Goal: Information Seeking & Learning: Learn about a topic

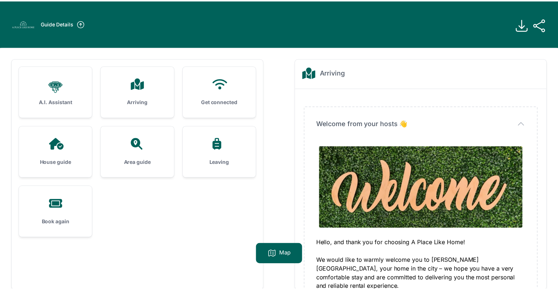
scroll to position [47, 0]
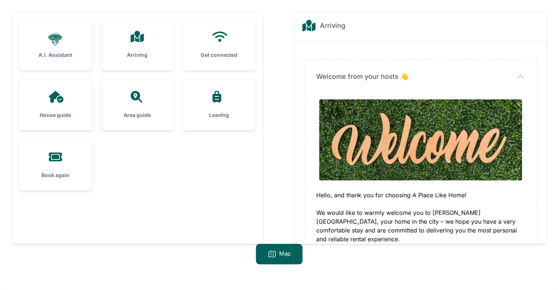
click at [138, 47] on div "Arriving" at bounding box center [137, 44] width 73 height 51
click at [159, 45] on div "Arriving" at bounding box center [137, 44] width 73 height 51
click at [466, 107] on img at bounding box center [420, 139] width 203 height 81
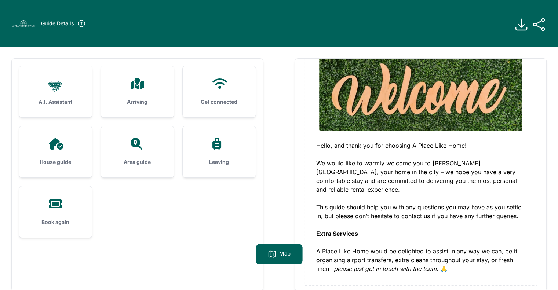
scroll to position [166, 0]
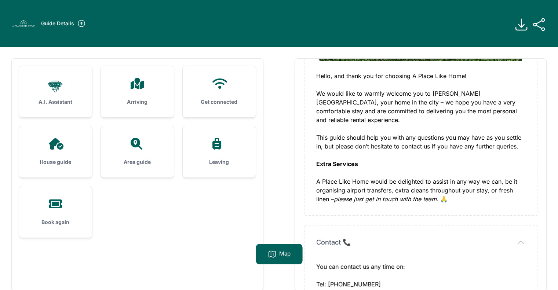
drag, startPoint x: 532, startPoint y: 230, endPoint x: 318, endPoint y: 154, distance: 227.3
click at [375, 171] on div "Hello, and thank you for choosing A Place Like Home! We would like to warmly we…" at bounding box center [420, 138] width 209 height 132
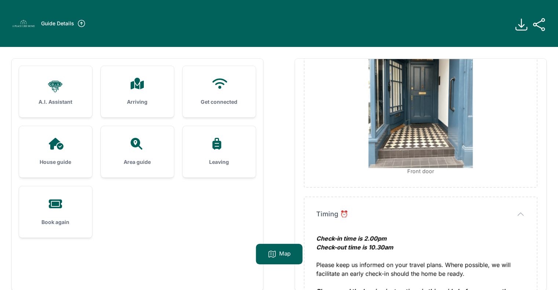
scroll to position [47, 0]
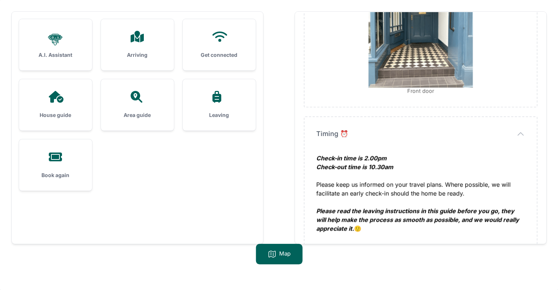
drag, startPoint x: 314, startPoint y: 152, endPoint x: 515, endPoint y: 226, distance: 213.5
copy div "Lorem Ipsumdol S Ametc Adip Elit seddo ei temporinc ut labore et dol mag al eni…"
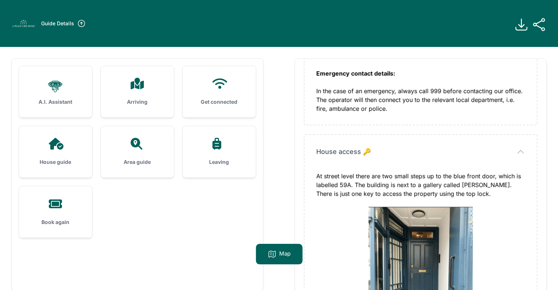
scroll to position [412, 0]
copy div "Lorem Ipsumdol S Ametc Adip Elit seddo ei temporinc ut labore et dol mag al eni…"
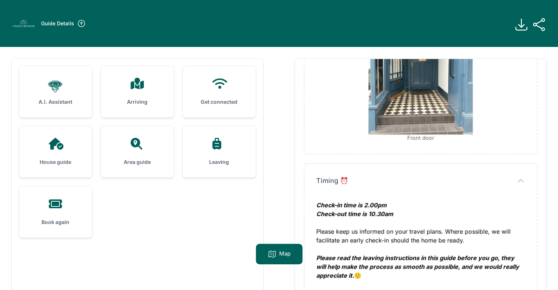
scroll to position [47, 0]
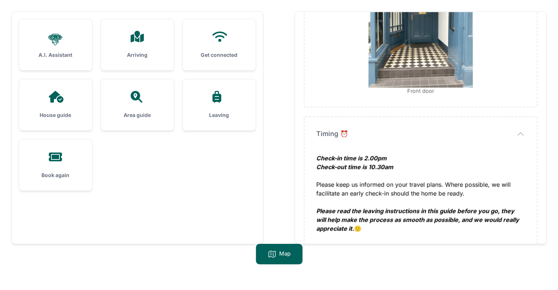
click at [54, 104] on div "House guide" at bounding box center [55, 104] width 73 height 51
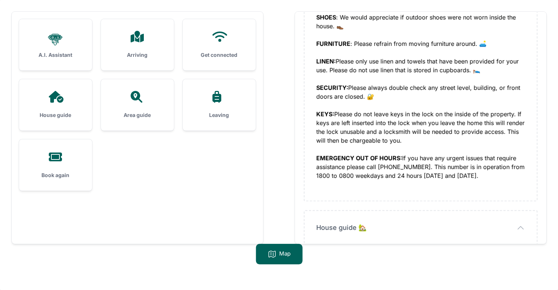
scroll to position [254, 0]
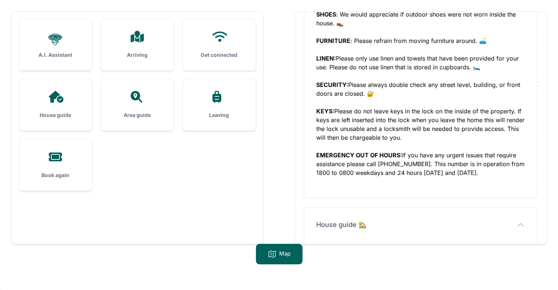
drag, startPoint x: 532, startPoint y: 183, endPoint x: 387, endPoint y: 183, distance: 144.9
click at [387, 183] on div "House rules House rules We are not big on rules as we want you to relax and enj…" at bounding box center [421, 2] width 232 height 392
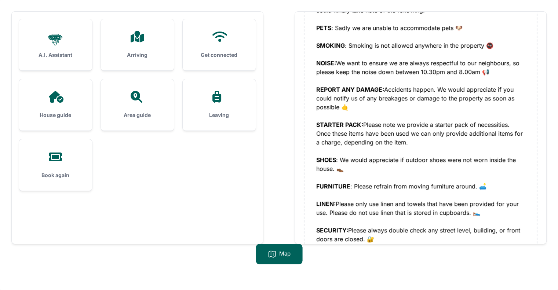
scroll to position [50, 0]
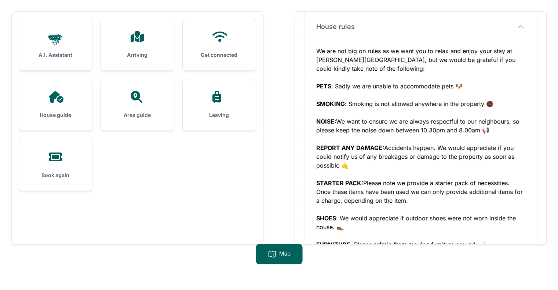
drag, startPoint x: 502, startPoint y: 171, endPoint x: 314, endPoint y: 85, distance: 206.4
click at [314, 85] on div "House rules House rules We are not big on rules as we want you to relax and enj…" at bounding box center [421, 206] width 232 height 392
copy div "LORE : Ipsum do sit ametco ad elitseddoei temp 🐶 INCIDID : Utlabor et dol magna…"
click at [128, 38] on icon at bounding box center [137, 37] width 18 height 12
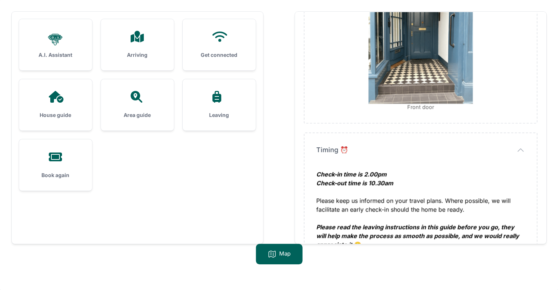
scroll to position [608, 0]
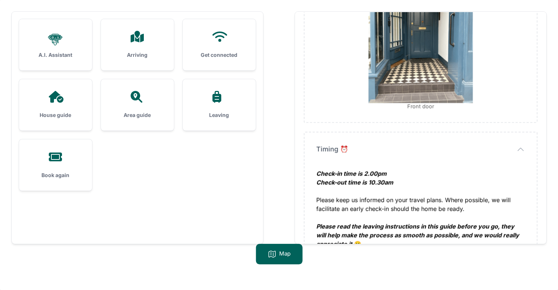
click at [222, 101] on icon at bounding box center [219, 97] width 18 height 12
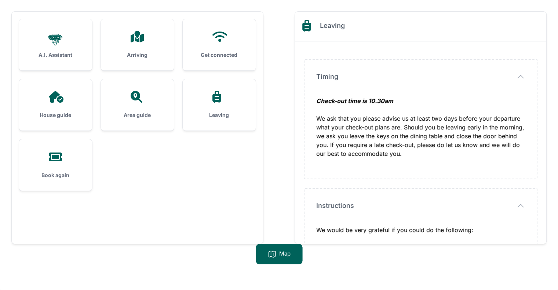
drag, startPoint x: 554, startPoint y: 161, endPoint x: 548, endPoint y: 116, distance: 45.6
click at [548, 116] on div ".cls-1 { stroke-width: 0px; } A.I. Assistant Arriving Get connected House guide" at bounding box center [279, 145] width 558 height 290
drag, startPoint x: 476, startPoint y: 190, endPoint x: 487, endPoint y: 97, distance: 93.9
click at [487, 97] on div "Check-out time is 10.30am" at bounding box center [420, 105] width 209 height 18
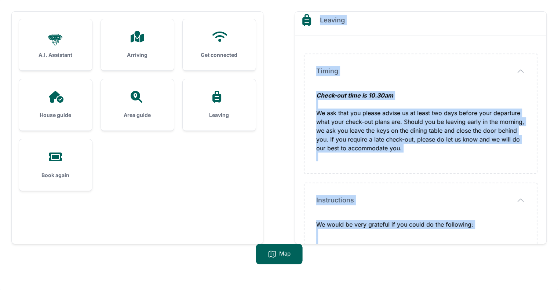
scroll to position [1, 0]
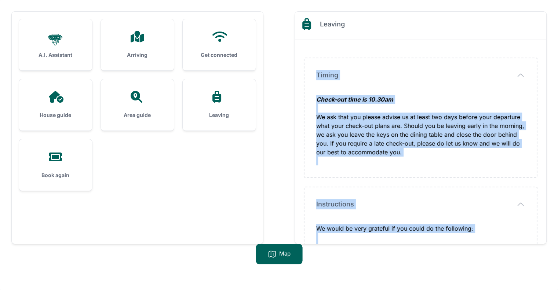
drag, startPoint x: 475, startPoint y: 200, endPoint x: 308, endPoint y: 66, distance: 214.0
click at [308, 66] on div "Timing Timing Check-out time is 10.30am Instructions" at bounding box center [420, 295] width 251 height 511
copy div "Loremi Dolor-sit amet co 97.22ad El sed doei tem incidi utlabo et do magna ali …"
click at [132, 108] on div "Area guide" at bounding box center [137, 104] width 73 height 51
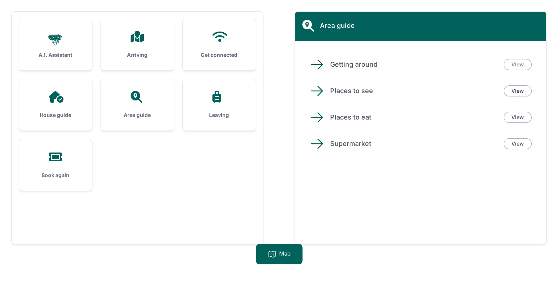
click at [516, 63] on link "View" at bounding box center [518, 64] width 28 height 11
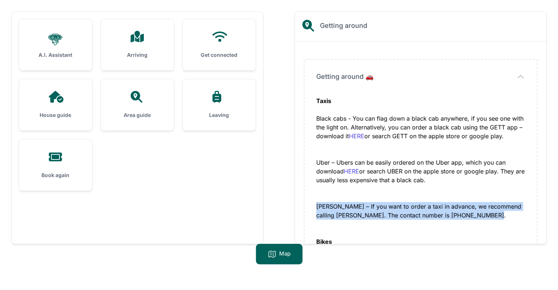
drag, startPoint x: 498, startPoint y: 213, endPoint x: 316, endPoint y: 208, distance: 182.1
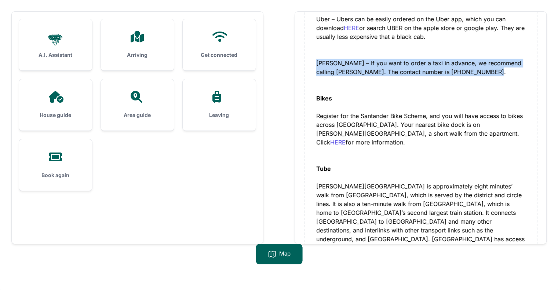
scroll to position [141, 0]
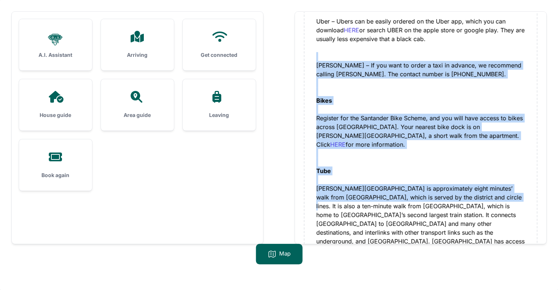
drag, startPoint x: 479, startPoint y: 189, endPoint x: 307, endPoint y: 58, distance: 216.3
click at [307, 58] on div "Getting around 🚗 Getting around 🚗 Taxis Black cabs - You can flag down a black …" at bounding box center [421, 212] width 232 height 586
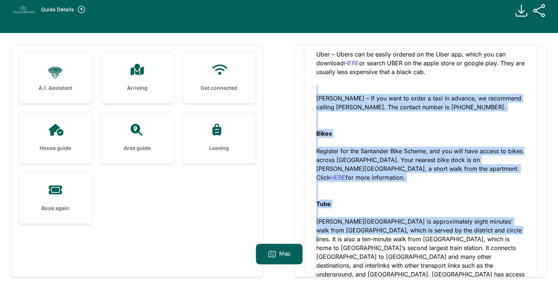
scroll to position [14, 0]
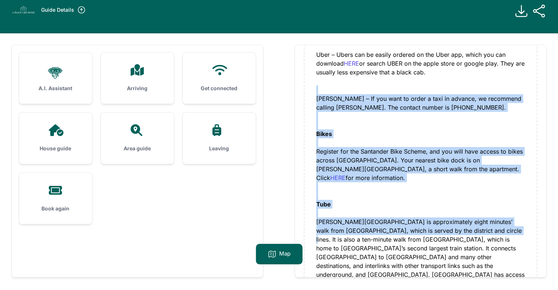
copy div "[PERSON_NAME] – If you want to order a taxi in advance, we recommend calling [P…"
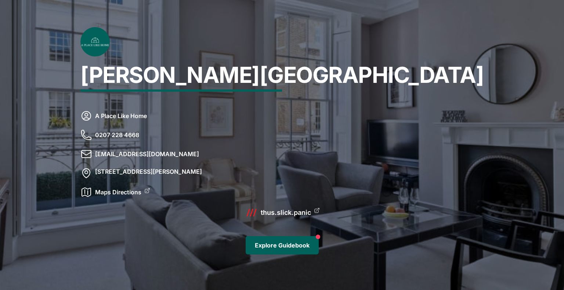
click at [293, 242] on link "Explore Guidebook" at bounding box center [281, 245] width 73 height 18
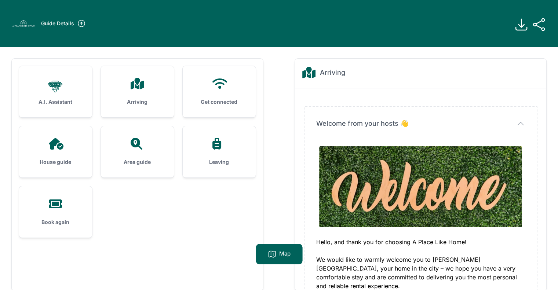
click at [135, 146] on icon at bounding box center [137, 144] width 12 height 12
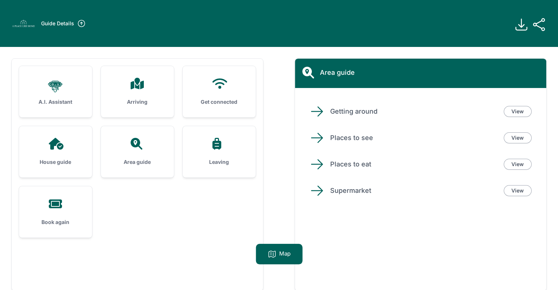
click at [348, 194] on p "Supermarket" at bounding box center [414, 191] width 168 height 10
click at [512, 193] on link "View" at bounding box center [518, 190] width 28 height 11
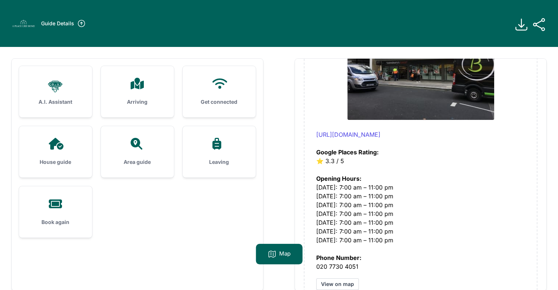
scroll to position [157, 0]
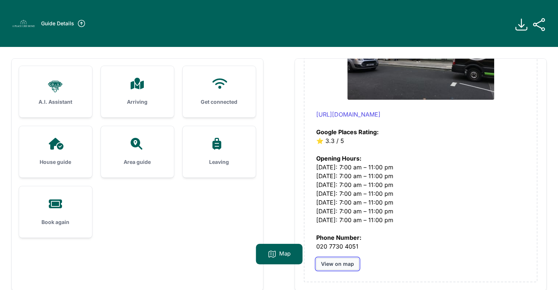
click at [335, 260] on link "View on map" at bounding box center [337, 264] width 43 height 12
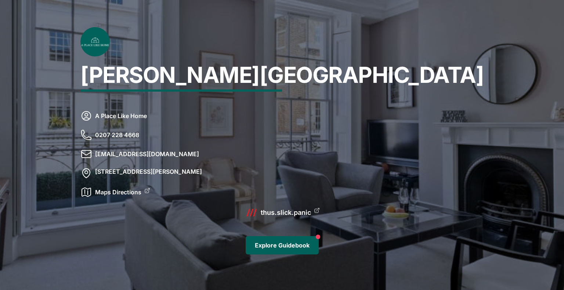
click at [287, 248] on link "Explore Guidebook" at bounding box center [281, 245] width 73 height 18
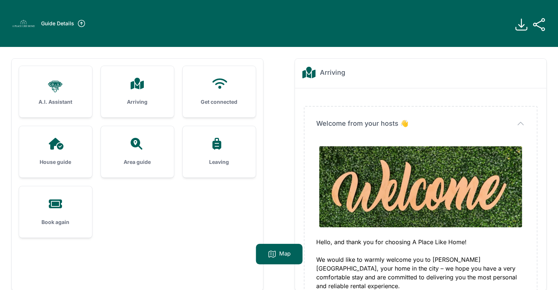
click at [57, 88] on icon at bounding box center [55, 87] width 14 height 12
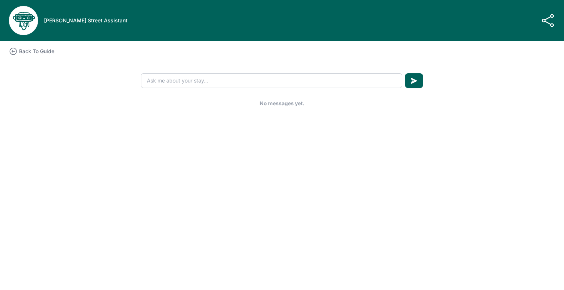
click at [57, 88] on div at bounding box center [282, 80] width 558 height 15
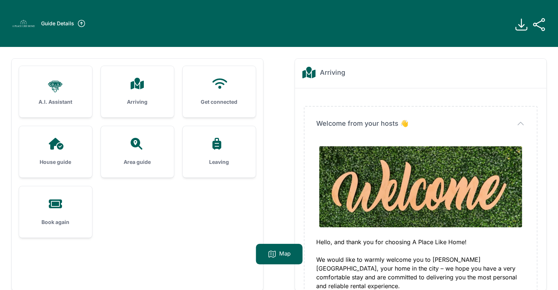
click at [139, 87] on icon at bounding box center [137, 84] width 13 height 12
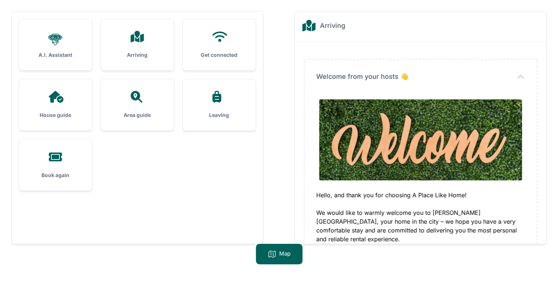
click at [153, 60] on div "Arriving" at bounding box center [137, 44] width 73 height 51
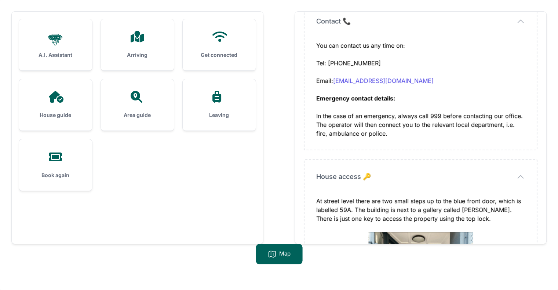
scroll to position [337, 0]
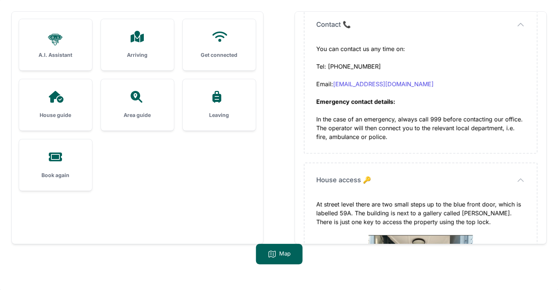
click at [215, 44] on div "Get connected" at bounding box center [219, 44] width 73 height 51
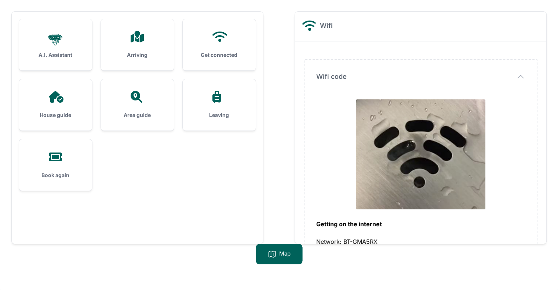
scroll to position [76, 0]
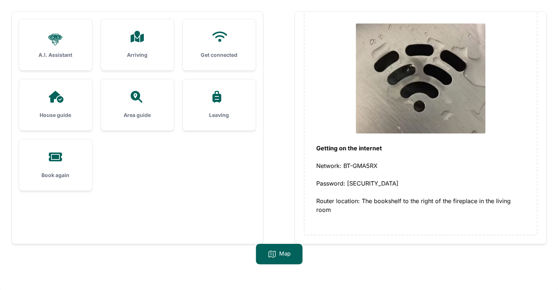
click at [55, 102] on icon at bounding box center [56, 97] width 18 height 12
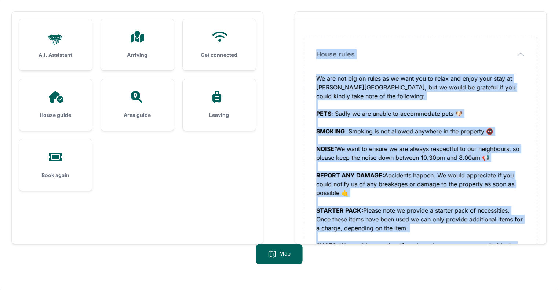
scroll to position [0, 0]
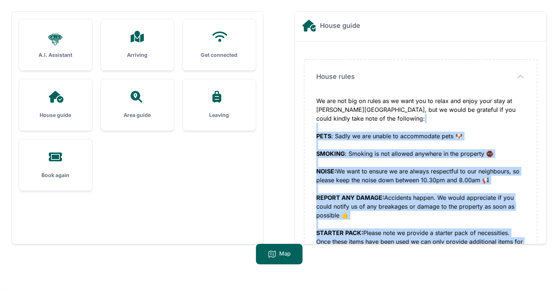
drag, startPoint x: 515, startPoint y: 196, endPoint x: 312, endPoint y: 127, distance: 214.5
copy div "LORE : Ipsum do sit ametco ad elitseddoei temp 🐶 INCIDID : Utlabor et dol magna…"
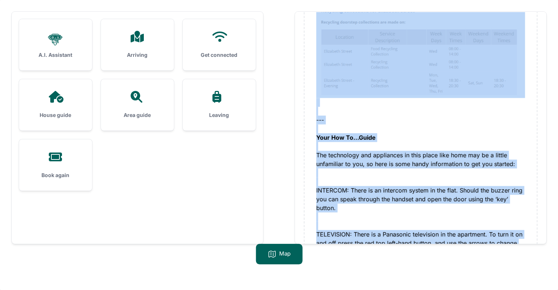
scroll to position [723, 0]
click at [524, 142] on div "There are black bags for your rubbish and clear bags for any recycling. Bags sh…" at bounding box center [420, 7] width 209 height 286
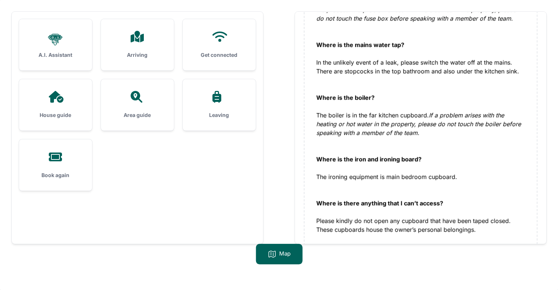
scroll to position [1539, 0]
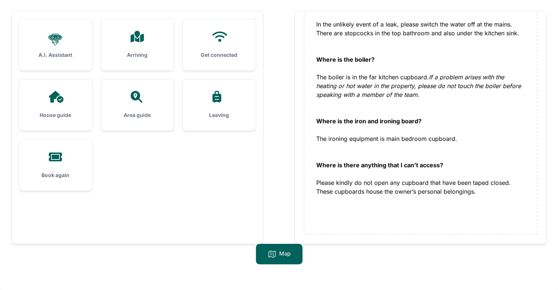
click at [136, 95] on icon at bounding box center [137, 97] width 18 height 12
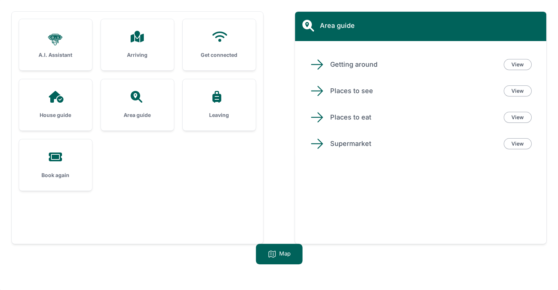
click at [338, 117] on p "Places to eat" at bounding box center [414, 117] width 168 height 10
click at [515, 117] on link "View" at bounding box center [518, 117] width 28 height 11
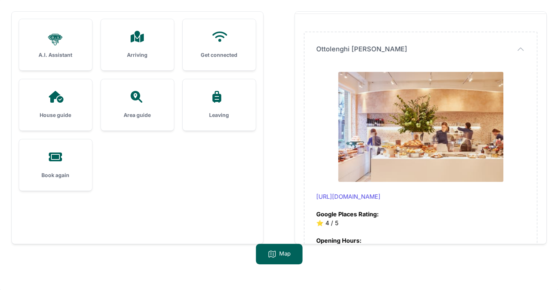
scroll to position [0, 0]
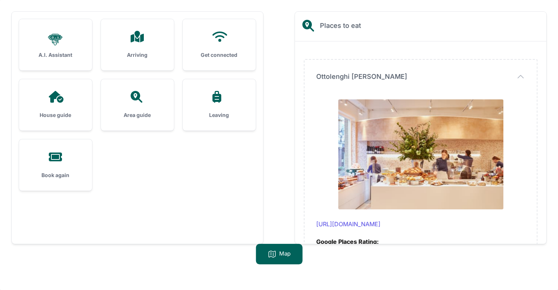
click at [68, 110] on div "House guide" at bounding box center [55, 104] width 73 height 51
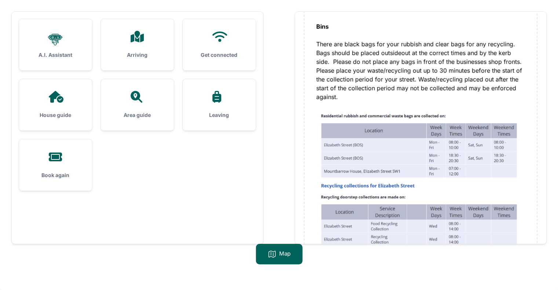
scroll to position [547, 0]
click at [135, 42] on icon at bounding box center [137, 37] width 18 height 12
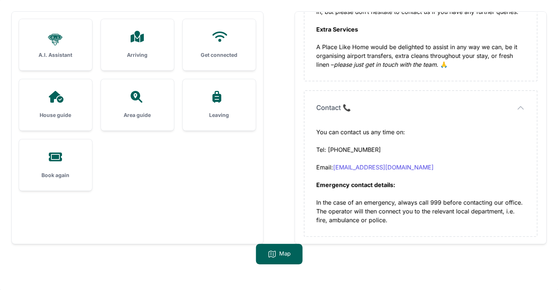
scroll to position [257, 0]
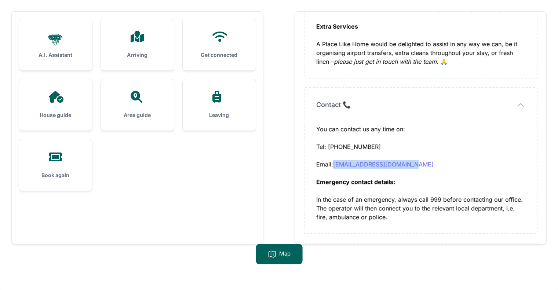
drag, startPoint x: 413, startPoint y: 154, endPoint x: 336, endPoint y: 155, distance: 77.4
click at [336, 160] on div "Email: [EMAIL_ADDRESS][DOMAIN_NAME]" at bounding box center [420, 169] width 209 height 18
copy link "[EMAIL_ADDRESS][DOMAIN_NAME]"
